Goal: Understand site structure: Understand site structure

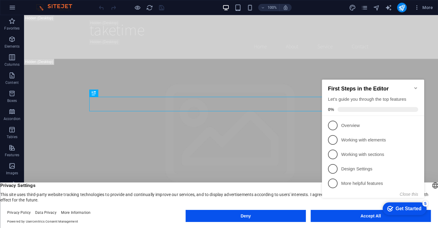
click at [416, 87] on h2 "First Steps in the Editor" at bounding box center [373, 88] width 90 height 6
click at [416, 87] on icon "Minimize checklist" at bounding box center [416, 88] width 3 height 2
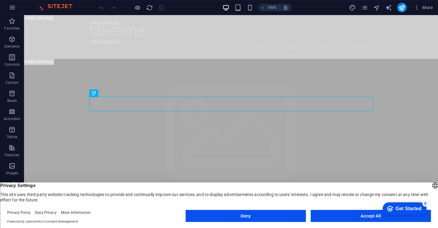
click at [331, 213] on button "Accept All" at bounding box center [371, 215] width 120 height 12
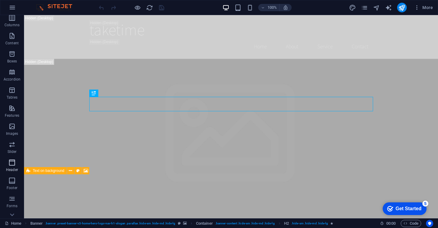
scroll to position [68, 0]
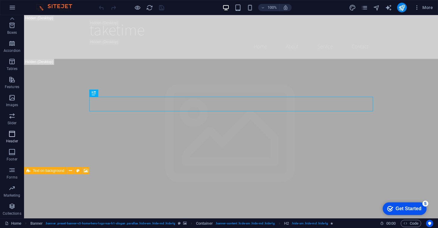
click at [14, 138] on span "Header" at bounding box center [12, 137] width 24 height 14
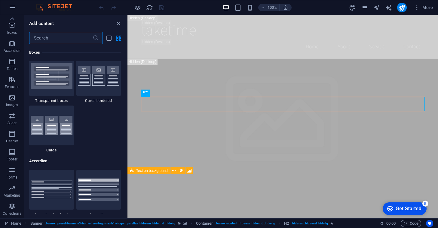
scroll to position [3624, 0]
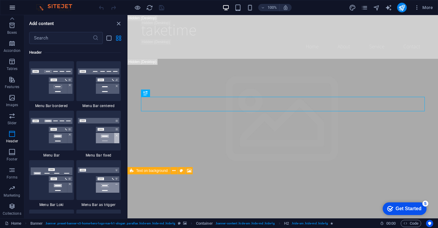
click at [13, 9] on icon "button" at bounding box center [12, 7] width 7 height 7
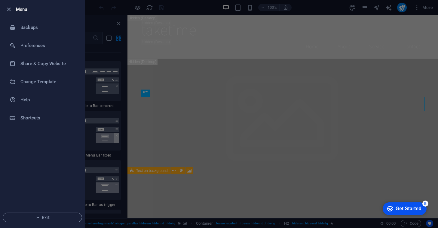
click at [305, 145] on div at bounding box center [219, 114] width 438 height 228
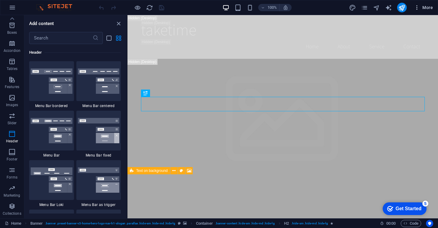
click at [429, 6] on span "More" at bounding box center [423, 8] width 19 height 6
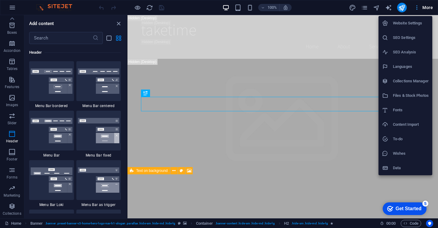
click at [429, 6] on div at bounding box center [219, 114] width 438 height 228
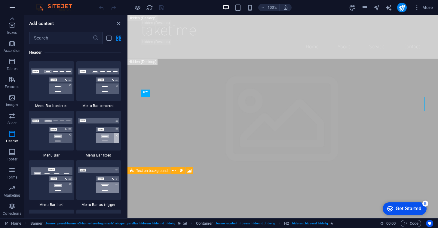
click at [12, 9] on icon "button" at bounding box center [12, 7] width 7 height 7
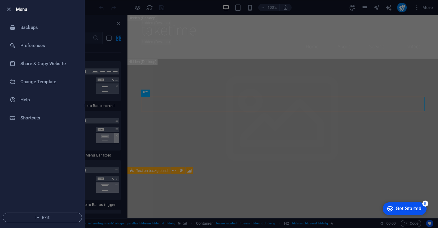
click at [164, 41] on div at bounding box center [219, 114] width 438 height 228
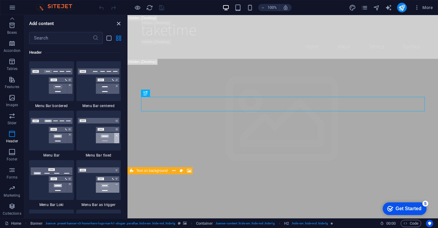
click at [121, 24] on icon "close panel" at bounding box center [118, 23] width 7 height 7
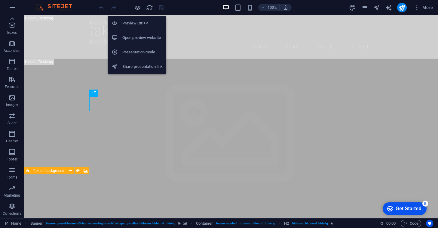
click at [138, 21] on h6 "Preview Ctrl+P" at bounding box center [142, 23] width 40 height 7
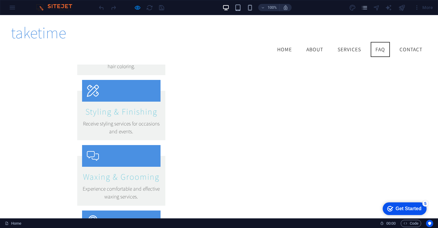
scroll to position [721, 0]
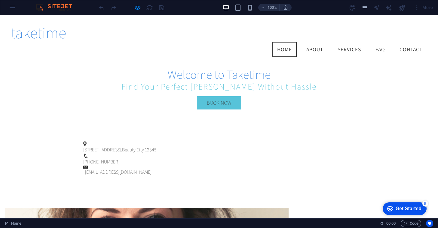
scroll to position [0, 0]
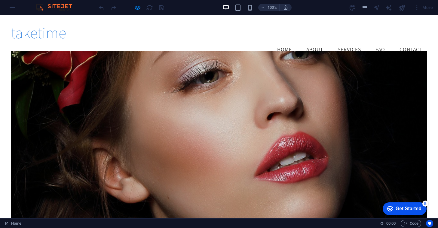
click at [312, 42] on link "About" at bounding box center [315, 49] width 26 height 15
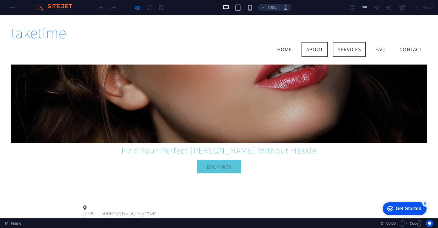
click at [352, 42] on link "Services" at bounding box center [349, 49] width 33 height 15
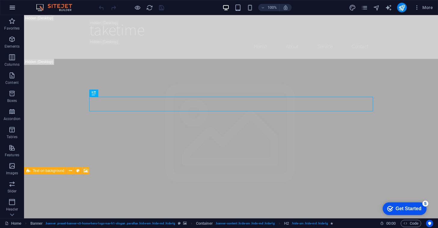
click at [10, 8] on icon "button" at bounding box center [12, 7] width 7 height 7
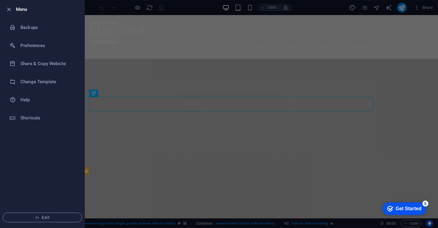
click at [126, 106] on div at bounding box center [219, 114] width 438 height 228
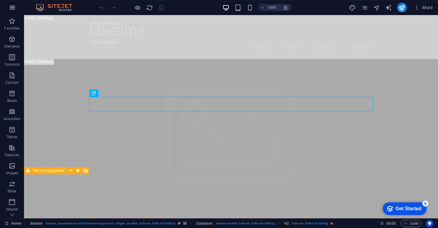
click at [14, 8] on icon "button" at bounding box center [12, 7] width 7 height 7
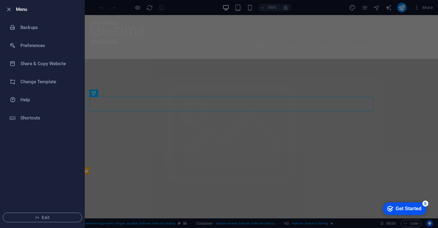
click at [357, 46] on div at bounding box center [219, 114] width 438 height 228
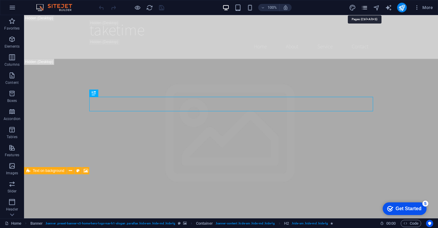
click at [365, 4] on icon "pages" at bounding box center [364, 7] width 7 height 7
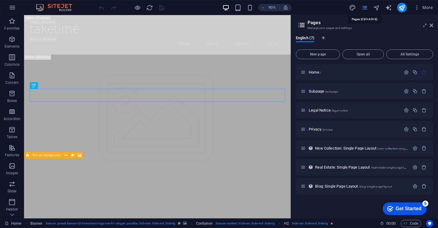
click at [365, 5] on icon "pages" at bounding box center [364, 7] width 7 height 7
click at [427, 11] on button "More" at bounding box center [424, 8] width 24 height 10
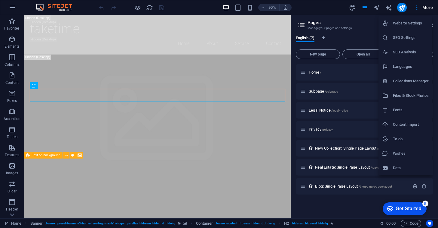
click at [10, 10] on div at bounding box center [219, 114] width 438 height 228
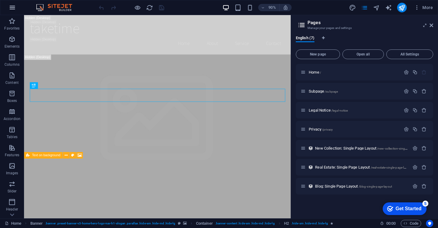
click at [11, 8] on icon "button" at bounding box center [12, 7] width 7 height 7
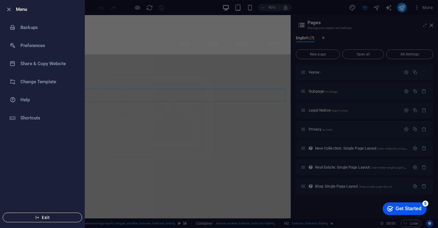
click at [42, 216] on span "Exit" at bounding box center [42, 217] width 69 height 5
